Goal: Information Seeking & Learning: Learn about a topic

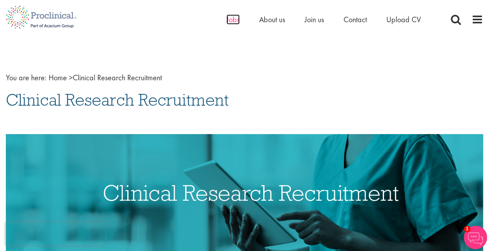
click at [234, 17] on span "Jobs" at bounding box center [233, 19] width 13 height 10
